Goal: Transaction & Acquisition: Purchase product/service

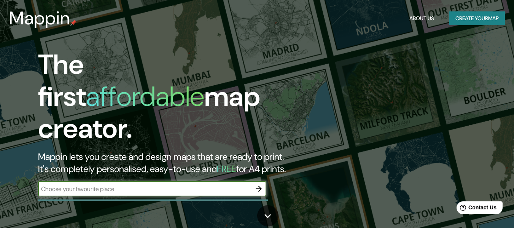
click at [226, 185] on input "text" at bounding box center [144, 189] width 213 height 9
type input "Chotuna"
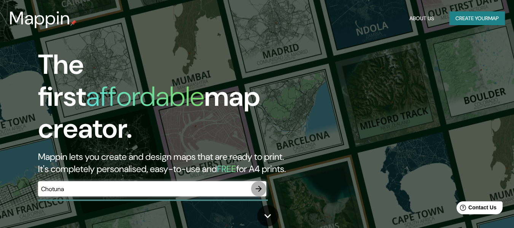
click at [255, 184] on icon "button" at bounding box center [258, 188] width 9 height 9
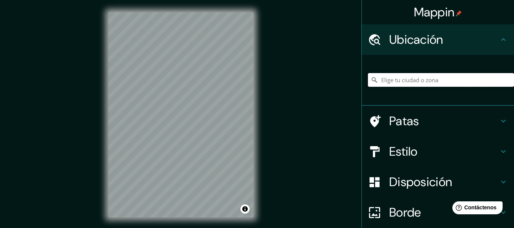
click at [403, 78] on input "Elige tu ciudad o zona" at bounding box center [441, 80] width 146 height 14
click at [396, 82] on input "Elige tu ciudad o zona" at bounding box center [441, 80] width 146 height 14
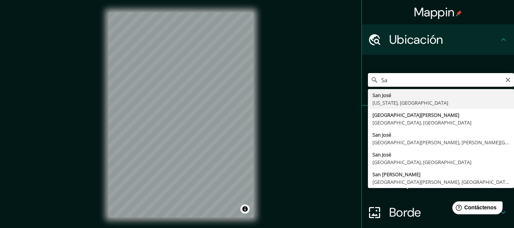
type input "S"
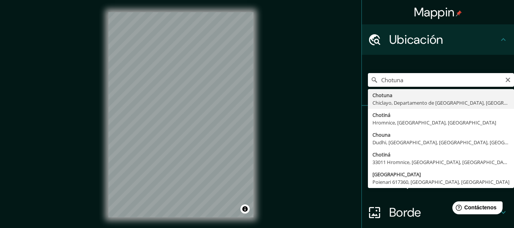
type input "Chotuna, [GEOGRAPHIC_DATA], [GEOGRAPHIC_DATA], [GEOGRAPHIC_DATA]"
click at [434, 77] on input "Chotuna, [GEOGRAPHIC_DATA], [GEOGRAPHIC_DATA], [GEOGRAPHIC_DATA]" at bounding box center [441, 80] width 146 height 14
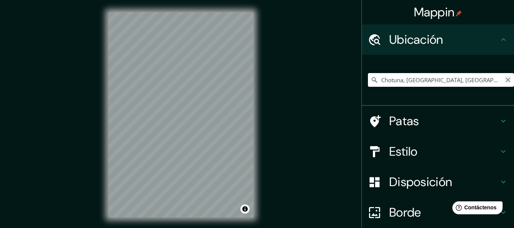
click at [505, 81] on icon "Claro" at bounding box center [508, 80] width 6 height 6
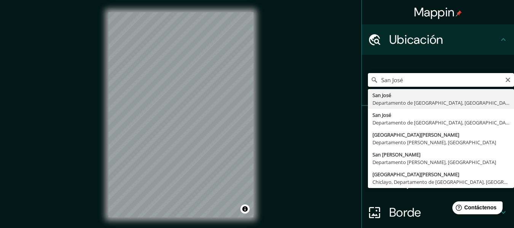
type input "[GEOGRAPHIC_DATA][PERSON_NAME], [GEOGRAPHIC_DATA], [GEOGRAPHIC_DATA]"
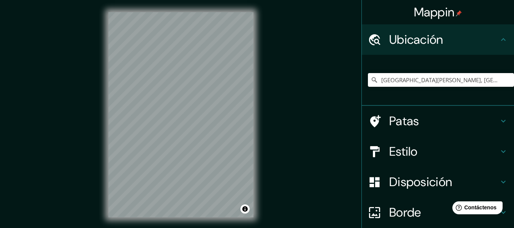
click at [401, 150] on font "Estilo" at bounding box center [404, 152] width 29 height 16
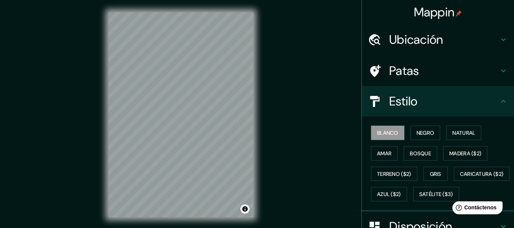
click at [419, 168] on div "Blanco Negro Natural Amar Bosque Madera ($2) Terreno ($2) Gris Caricatura ($2) …" at bounding box center [441, 164] width 146 height 82
click at [424, 169] on button "Gris" at bounding box center [436, 174] width 24 height 14
click at [424, 131] on font "Negro" at bounding box center [426, 132] width 18 height 7
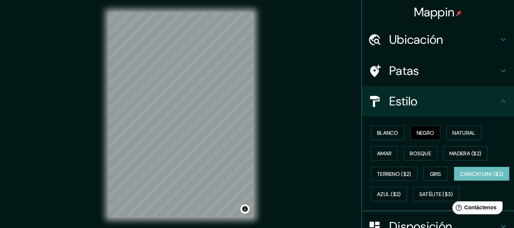
click at [460, 177] on font "Caricatura ($2)" at bounding box center [482, 174] width 44 height 7
click at [377, 150] on font "Amar" at bounding box center [384, 153] width 14 height 7
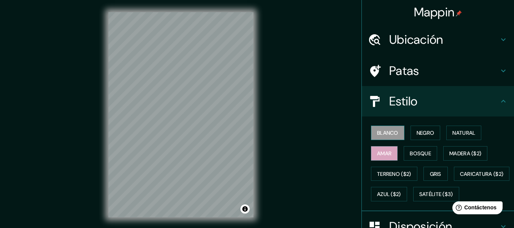
click at [378, 134] on font "Blanco" at bounding box center [387, 132] width 21 height 7
click at [447, 132] on button "Natural" at bounding box center [464, 133] width 35 height 14
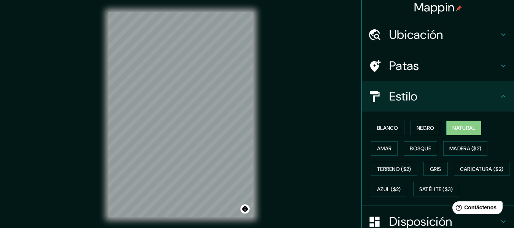
scroll to position [6, 0]
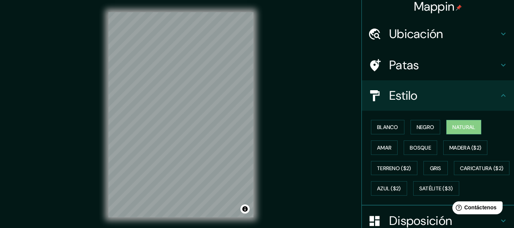
click at [500, 68] on icon at bounding box center [503, 65] width 9 height 9
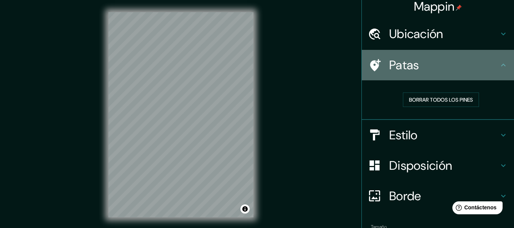
click at [500, 68] on icon at bounding box center [503, 65] width 9 height 9
click at [500, 64] on icon at bounding box center [503, 65] width 9 height 9
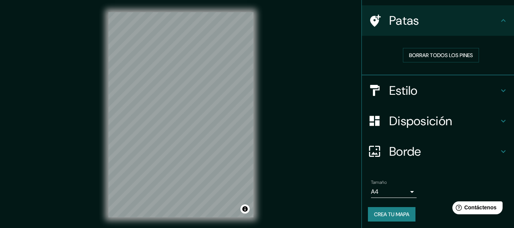
scroll to position [53, 0]
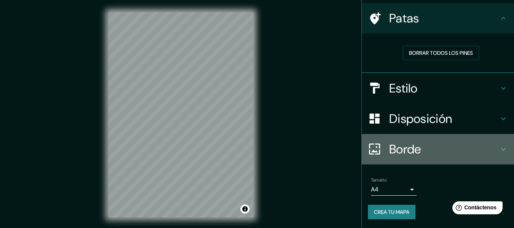
click at [396, 156] on font "Borde" at bounding box center [406, 149] width 32 height 16
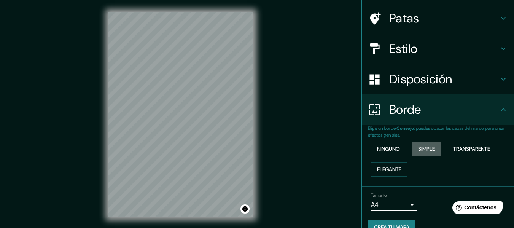
click at [419, 147] on font "Simple" at bounding box center [426, 148] width 17 height 7
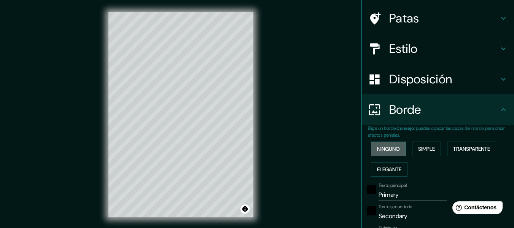
click at [393, 151] on font "Ninguno" at bounding box center [388, 148] width 23 height 7
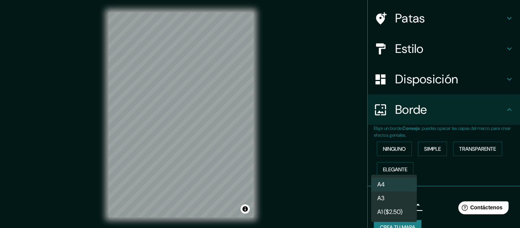
click at [389, 204] on body "Mappin Ubicación [GEOGRAPHIC_DATA][PERSON_NAME], [GEOGRAPHIC_DATA], [GEOGRAPHIC…" at bounding box center [260, 114] width 520 height 228
click at [385, 209] on font "A1 ($2.50)" at bounding box center [389, 213] width 25 height 8
click at [386, 204] on body "Mappin Ubicación [GEOGRAPHIC_DATA][PERSON_NAME], [GEOGRAPHIC_DATA], [GEOGRAPHIC…" at bounding box center [260, 114] width 520 height 228
click at [386, 197] on li "A3" at bounding box center [394, 199] width 46 height 14
type input "a4"
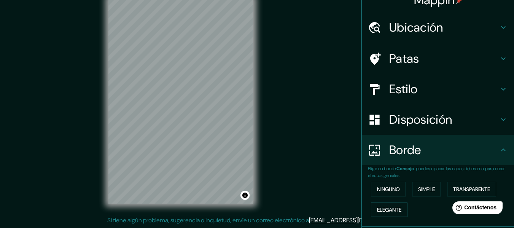
scroll to position [0, 0]
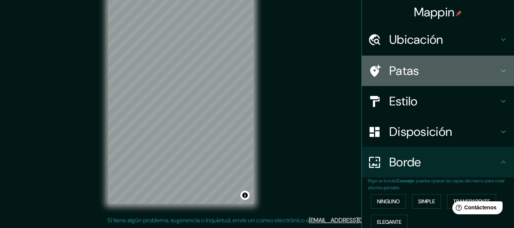
click at [474, 60] on div "Patas" at bounding box center [438, 71] width 152 height 30
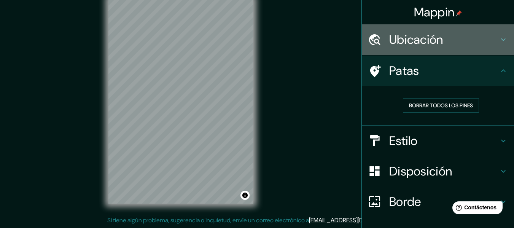
click at [479, 39] on h4 "Ubicación" at bounding box center [445, 39] width 110 height 15
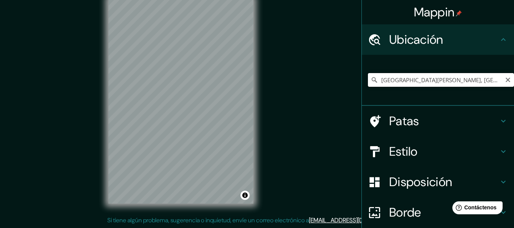
click at [441, 78] on input "[GEOGRAPHIC_DATA][PERSON_NAME], [GEOGRAPHIC_DATA], [GEOGRAPHIC_DATA]" at bounding box center [441, 80] width 146 height 14
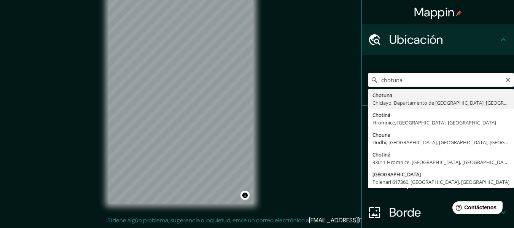
type input "Chotuna, [GEOGRAPHIC_DATA], [GEOGRAPHIC_DATA], [GEOGRAPHIC_DATA]"
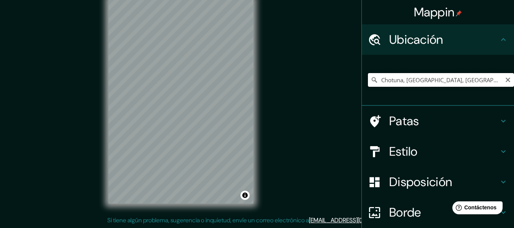
click at [399, 80] on input "Chotuna, [GEOGRAPHIC_DATA], [GEOGRAPHIC_DATA], [GEOGRAPHIC_DATA]" at bounding box center [441, 80] width 146 height 14
click at [505, 78] on icon "Claro" at bounding box center [508, 80] width 6 height 6
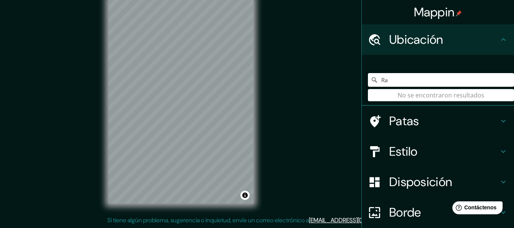
type input "R"
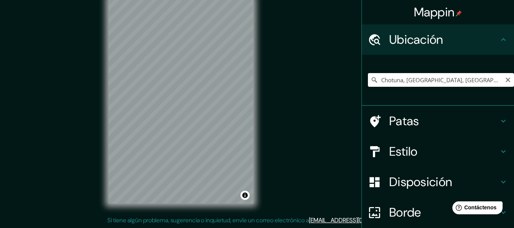
click at [269, 142] on div "Mappin Ubicación Chotuna, [GEOGRAPHIC_DATA], [GEOGRAPHIC_DATA], [GEOGRAPHIC_DAT…" at bounding box center [257, 107] width 514 height 242
click at [275, 109] on div "Mappin Ubicación Chotuna, [GEOGRAPHIC_DATA], [GEOGRAPHIC_DATA], [GEOGRAPHIC_DAT…" at bounding box center [257, 107] width 514 height 242
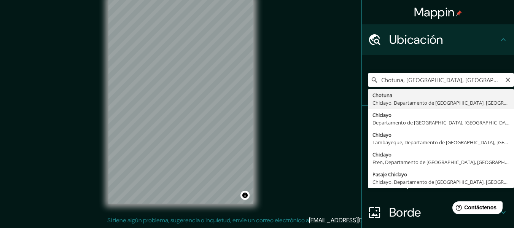
click at [412, 83] on input "Chotuna, [GEOGRAPHIC_DATA], [GEOGRAPHIC_DATA], [GEOGRAPHIC_DATA]" at bounding box center [441, 80] width 146 height 14
type input "[GEOGRAPHIC_DATA][PERSON_NAME], [GEOGRAPHIC_DATA], [GEOGRAPHIC_DATA]"
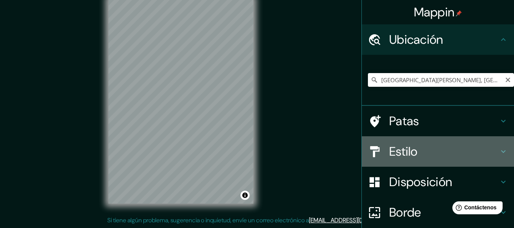
click at [380, 149] on div at bounding box center [378, 151] width 21 height 13
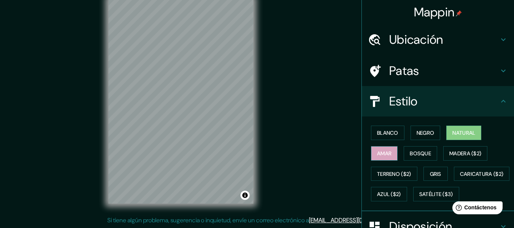
click at [383, 152] on font "Amar" at bounding box center [384, 153] width 14 height 7
click at [244, 195] on button "Activar o desactivar atribución" at bounding box center [245, 195] width 9 height 9
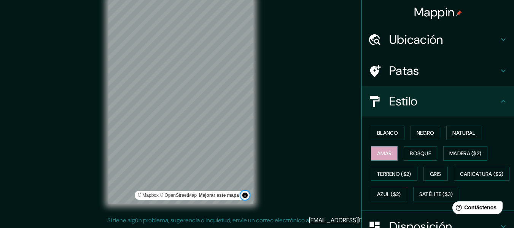
click at [244, 195] on button "Activar o desactivar atribución" at bounding box center [245, 195] width 9 height 9
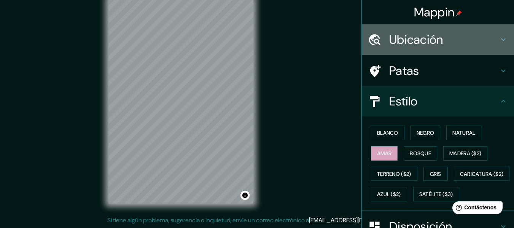
click at [435, 48] on div "Ubicación" at bounding box center [438, 39] width 152 height 30
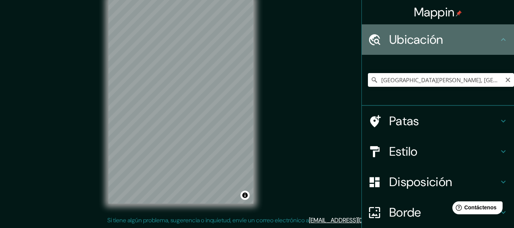
click at [434, 45] on font "Ubicación" at bounding box center [417, 40] width 54 height 16
